Goal: Check status: Check status

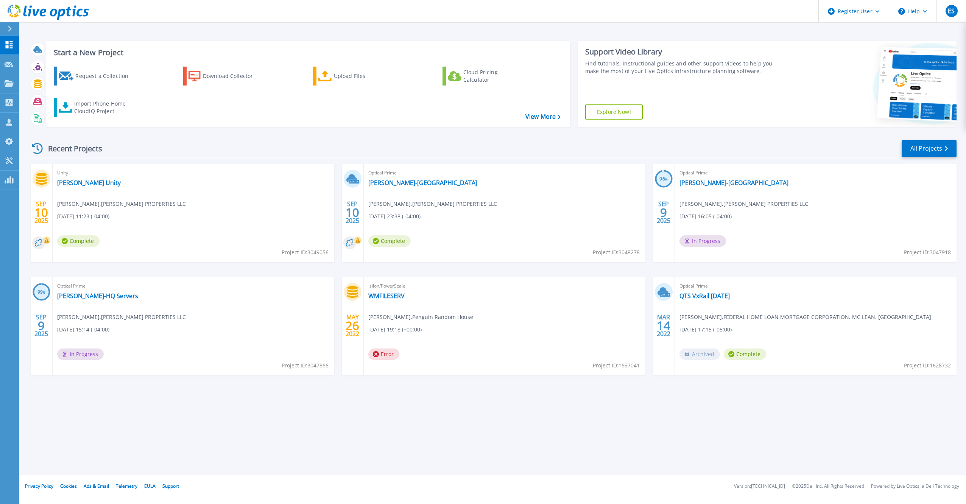
click at [311, 248] on span "Project ID: 3049056" at bounding box center [305, 252] width 47 height 8
click at [310, 250] on span "Project ID: 3049056" at bounding box center [305, 252] width 47 height 8
copy span "3049056"
click at [75, 183] on link "[PERSON_NAME] Unity" at bounding box center [89, 183] width 64 height 8
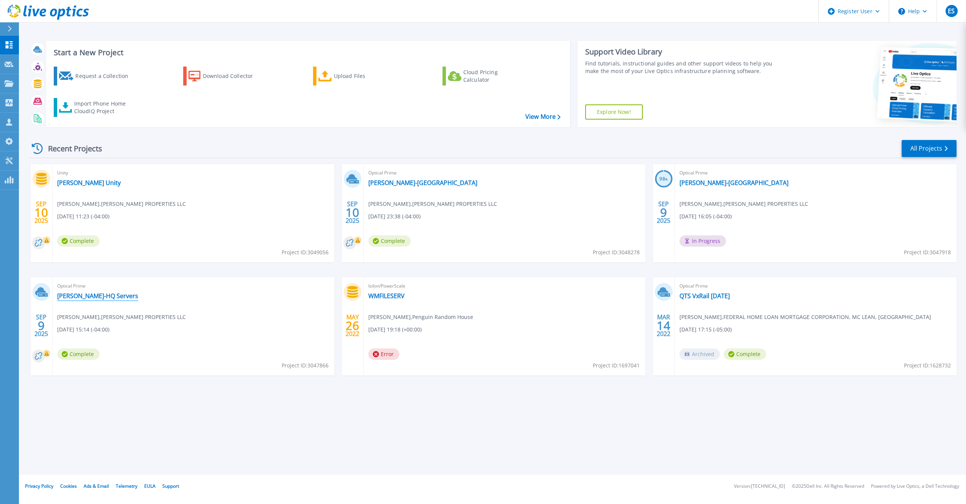
click at [96, 295] on link "[PERSON_NAME]-HQ Servers" at bounding box center [97, 296] width 81 height 8
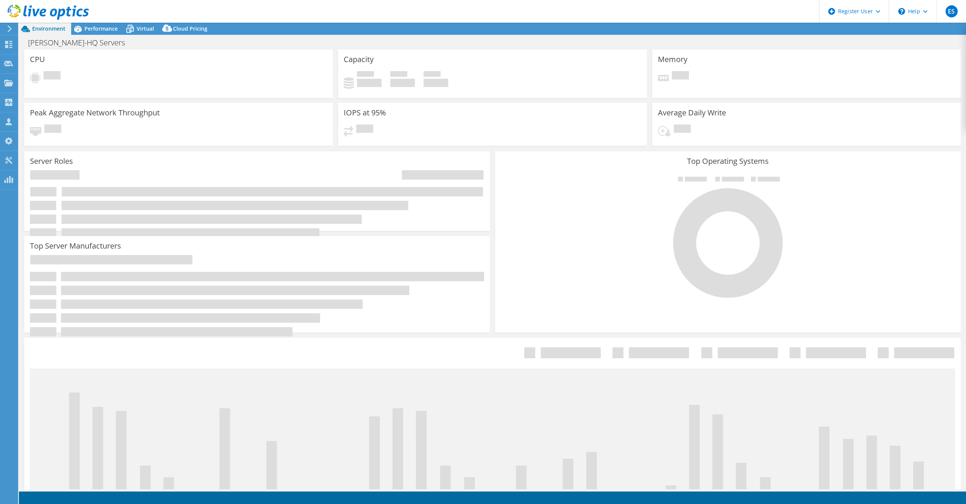
select select "USD"
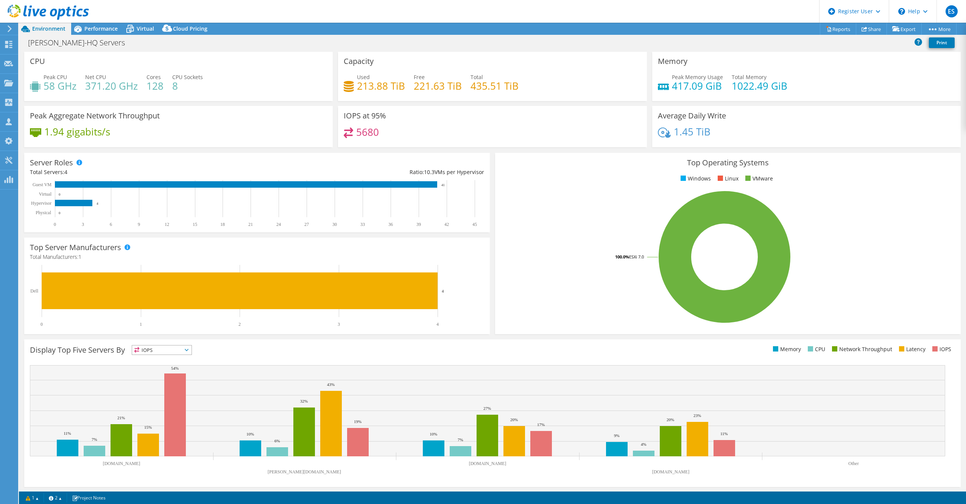
scroll to position [1, 0]
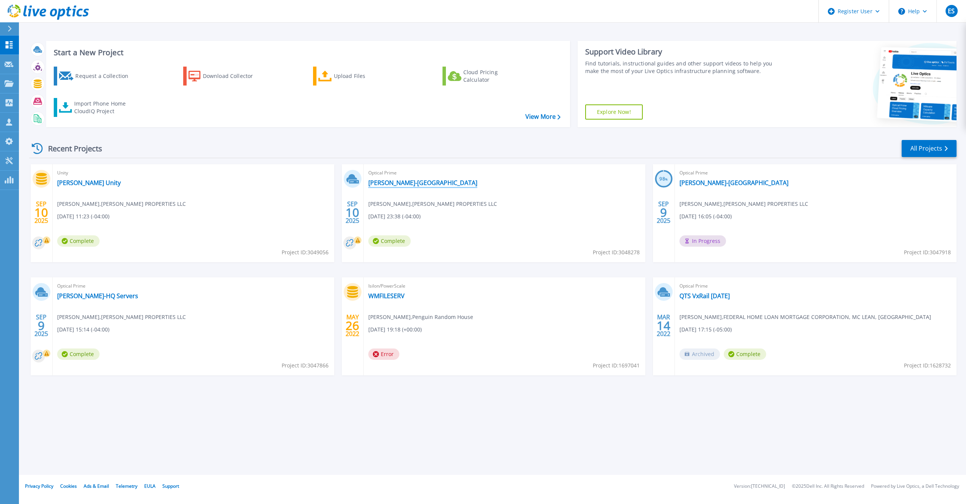
click at [378, 183] on link "[PERSON_NAME]-[GEOGRAPHIC_DATA]" at bounding box center [422, 183] width 109 height 8
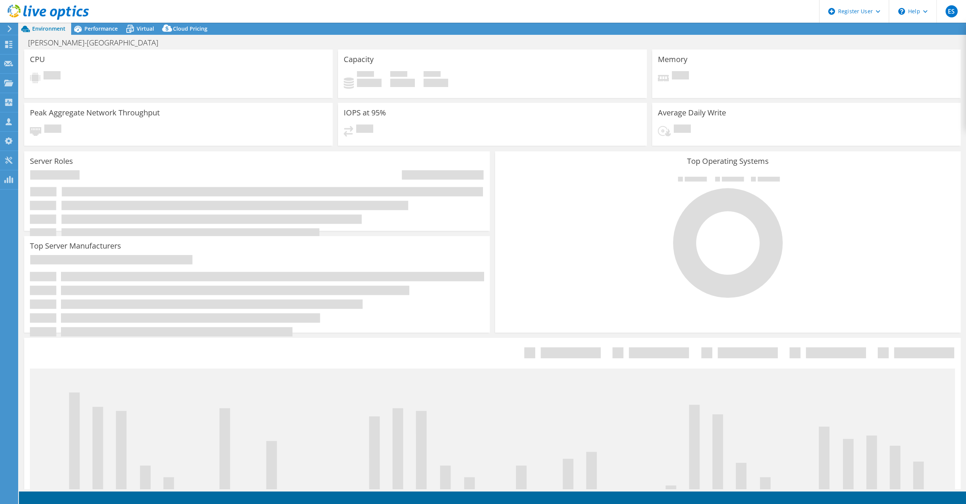
select select "USD"
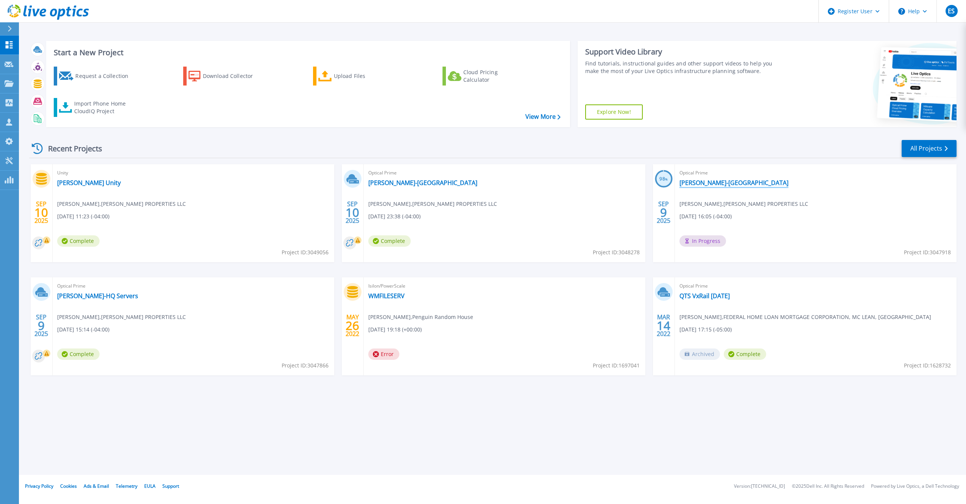
click at [699, 185] on link "[PERSON_NAME]-[GEOGRAPHIC_DATA]" at bounding box center [733, 183] width 109 height 8
